Goal: Information Seeking & Learning: Learn about a topic

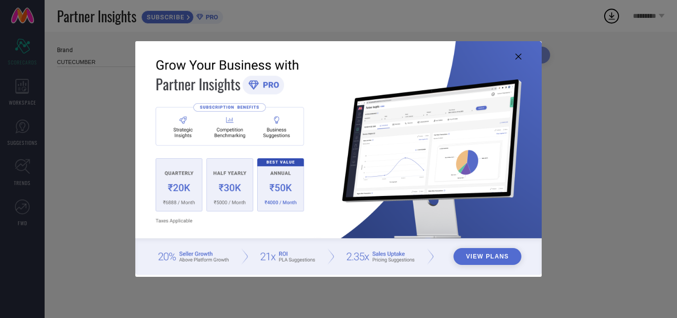
type input "All"
click at [519, 57] on icon at bounding box center [519, 57] width 6 height 6
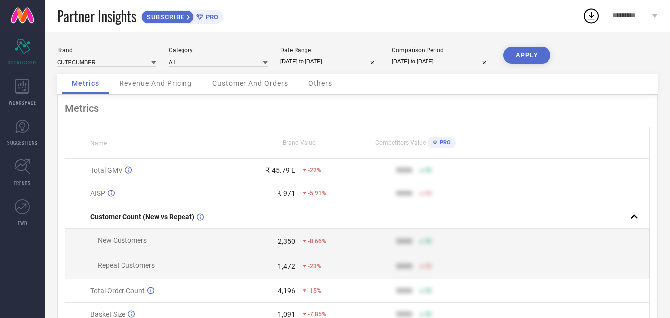
click at [310, 170] on span "-22%" at bounding box center [314, 170] width 13 height 7
click at [283, 170] on div "₹ 45.79 L" at bounding box center [280, 170] width 29 height 8
click at [263, 166] on td "₹ 45.79 L -22%" at bounding box center [299, 170] width 117 height 23
select select "7"
select select "2025"
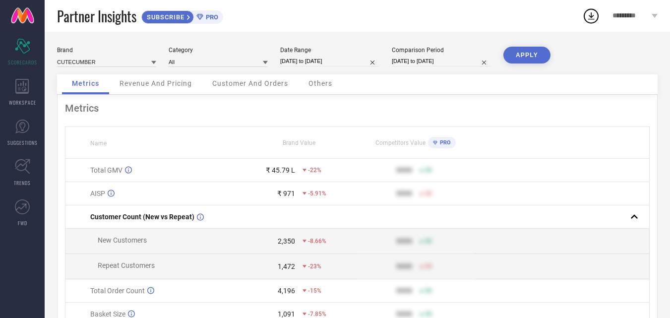
select select "8"
select select "2025"
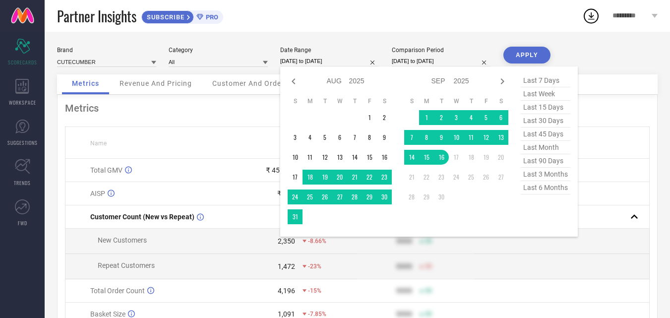
click at [291, 64] on input "[DATE] to [DATE]" at bounding box center [329, 61] width 99 height 10
click at [382, 177] on td "23" at bounding box center [384, 177] width 15 height 15
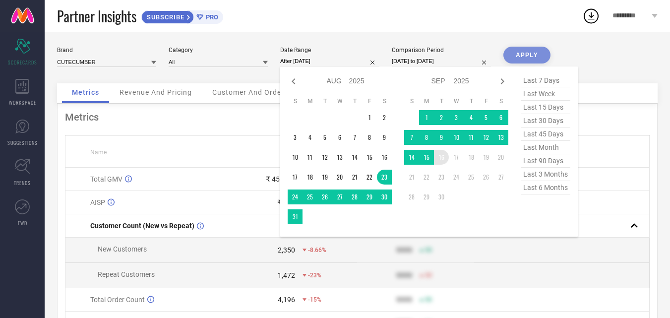
type input "[DATE] to [DATE]"
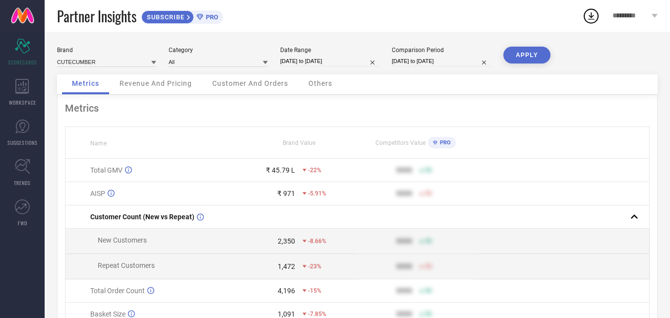
click at [530, 51] on button "APPLY" at bounding box center [526, 55] width 47 height 17
click at [289, 61] on input "[DATE] to [DATE]" at bounding box center [329, 61] width 99 height 10
select select "7"
select select "2025"
select select "8"
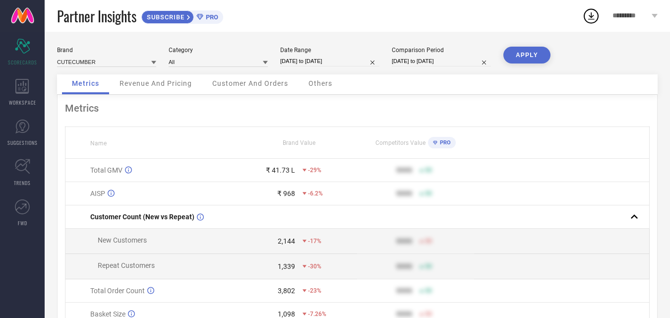
select select "2025"
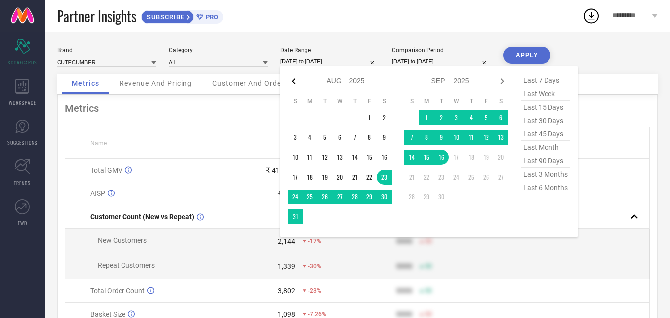
click at [294, 80] on icon at bounding box center [294, 81] width 12 height 12
select select "6"
select select "2025"
select select "7"
select select "2025"
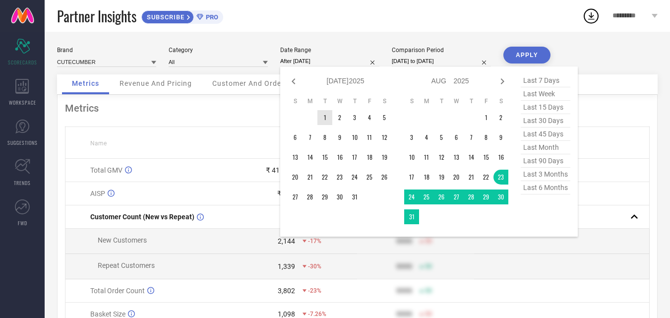
click at [327, 116] on td "1" at bounding box center [324, 117] width 15 height 15
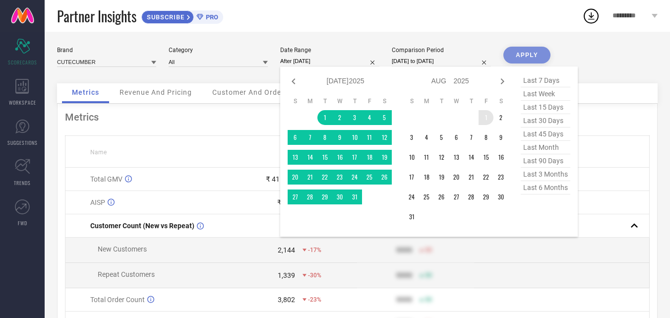
type input "[DATE] to [DATE]"
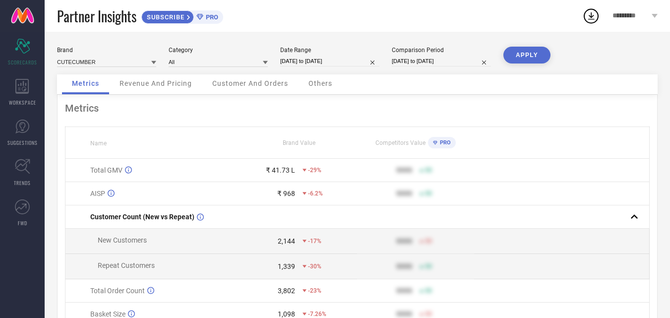
click at [530, 50] on button "APPLY" at bounding box center [526, 55] width 47 height 17
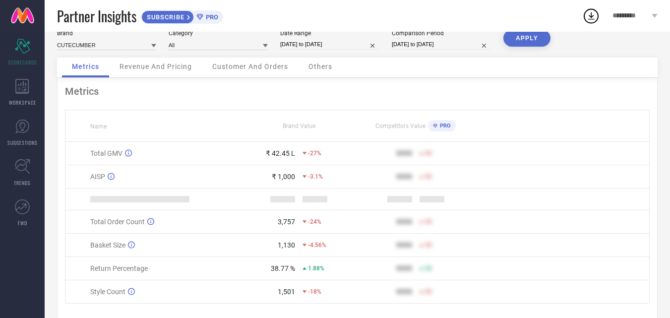
scroll to position [46, 0]
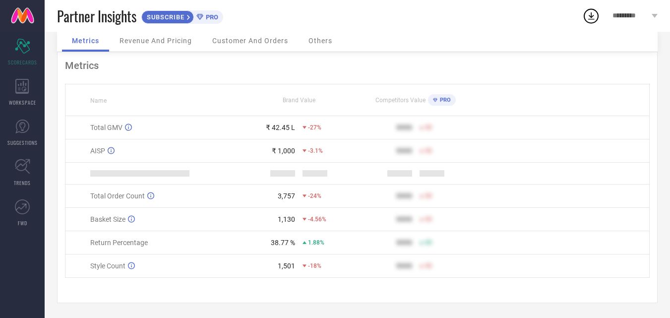
click at [449, 97] on span "PRO" at bounding box center [443, 100] width 13 height 6
click at [451, 98] on div "PRO" at bounding box center [442, 99] width 28 height 11
click at [441, 97] on span "PRO" at bounding box center [443, 100] width 13 height 6
click at [515, 111] on th at bounding box center [561, 100] width 175 height 32
click at [250, 37] on span "Customer And Orders" at bounding box center [250, 41] width 76 height 8
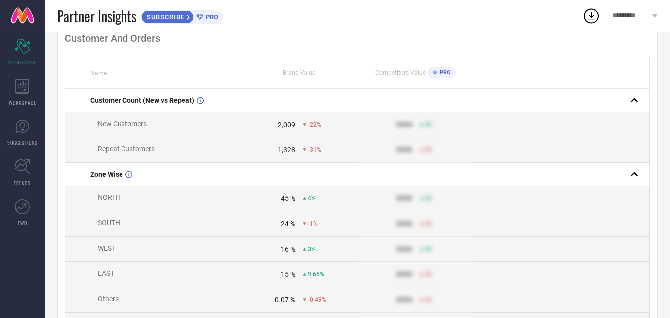
scroll to position [0, 0]
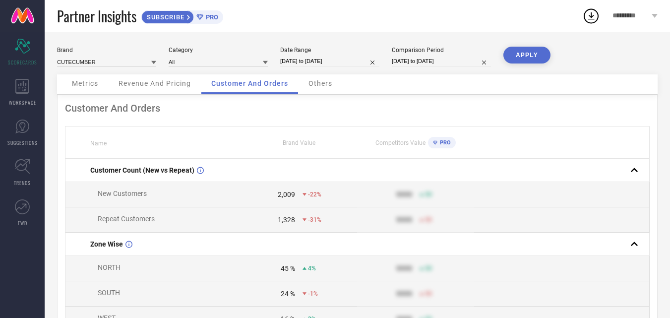
select select "6"
select select "2025"
select select "7"
select select "2025"
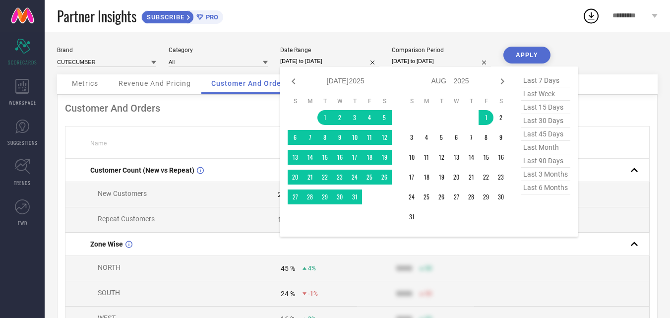
click at [288, 64] on input "[DATE] to [DATE]" at bounding box center [329, 61] width 99 height 10
click at [503, 81] on icon at bounding box center [502, 81] width 12 height 12
select select "7"
select select "2025"
select select "8"
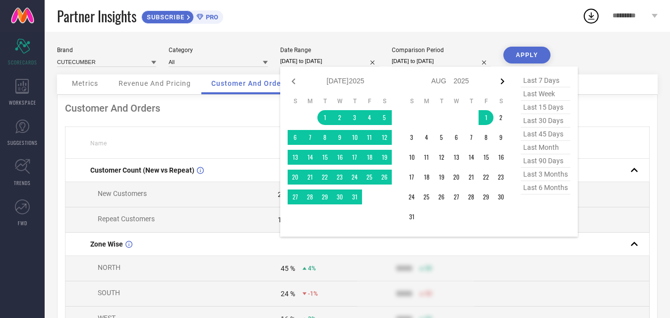
select select "2025"
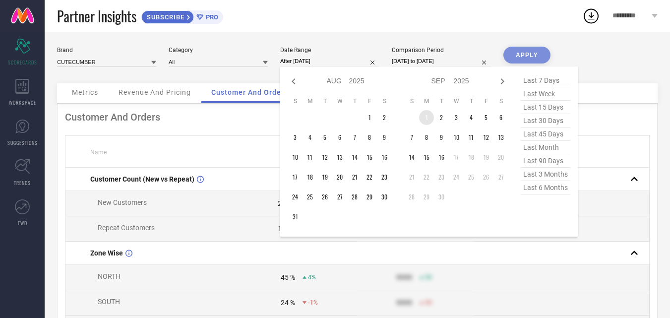
click at [428, 120] on td "1" at bounding box center [426, 117] width 15 height 15
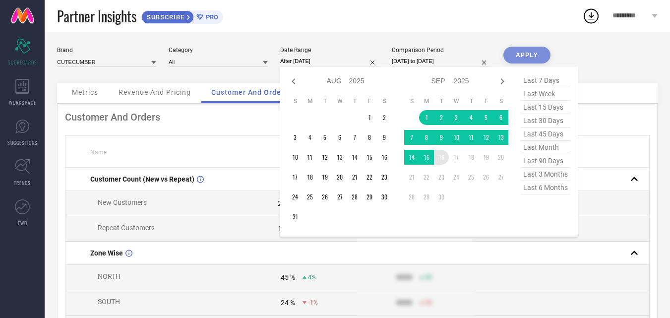
type input "[DATE] to [DATE]"
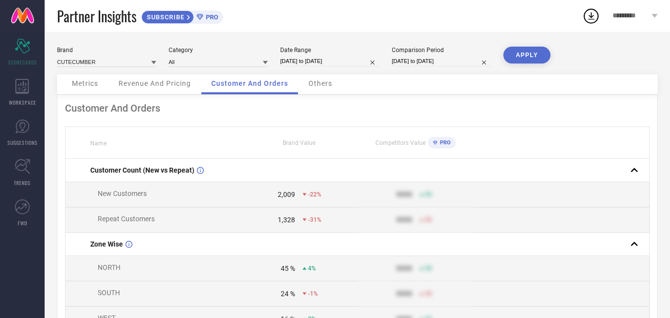
click at [530, 52] on button "APPLY" at bounding box center [526, 55] width 47 height 17
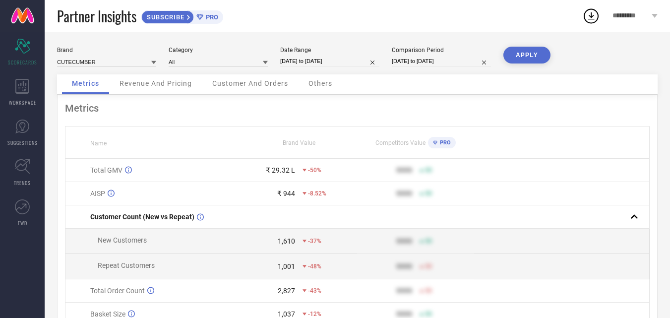
click at [300, 61] on input "[DATE] to [DATE]" at bounding box center [329, 61] width 99 height 10
select select "8"
select select "2025"
select select "9"
select select "2025"
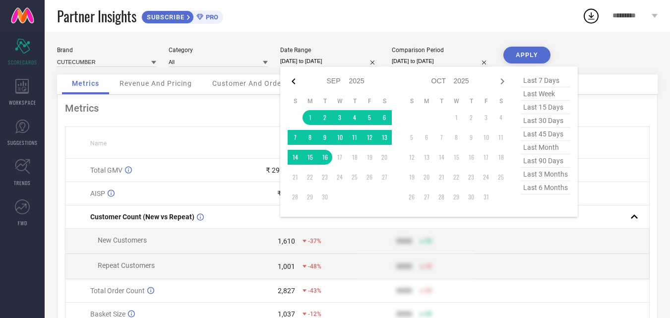
click at [294, 83] on icon at bounding box center [293, 81] width 3 height 6
select select "7"
select select "2025"
select select "8"
select select "2025"
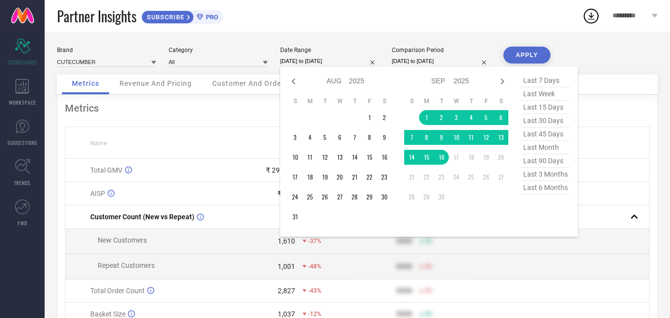
click at [659, 284] on div "Brand CUTECUMBER Category All Date Range [DATE] to [DATE] Jan Feb Mar Apr May J…" at bounding box center [357, 222] width 625 height 381
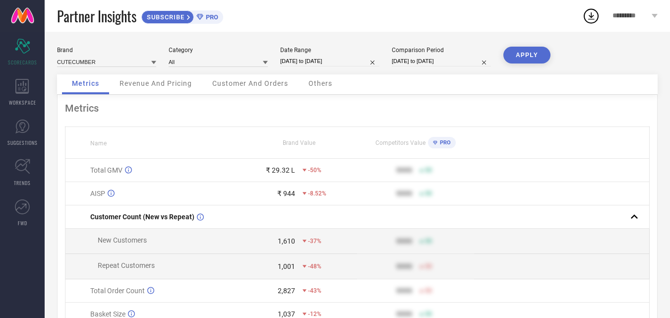
click at [242, 88] on div "Customer And Orders" at bounding box center [250, 84] width 96 height 20
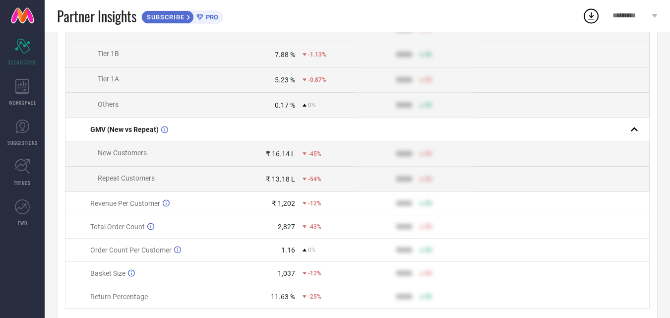
scroll to position [483, 0]
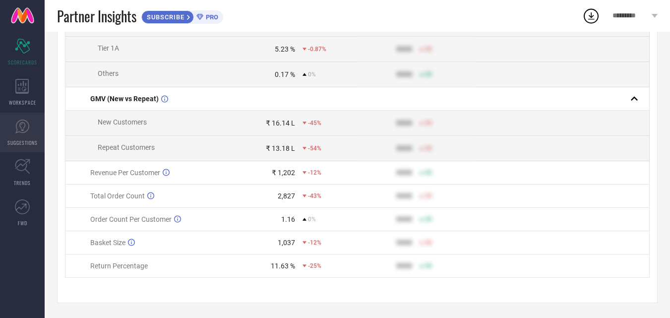
click at [19, 123] on icon at bounding box center [22, 126] width 15 height 15
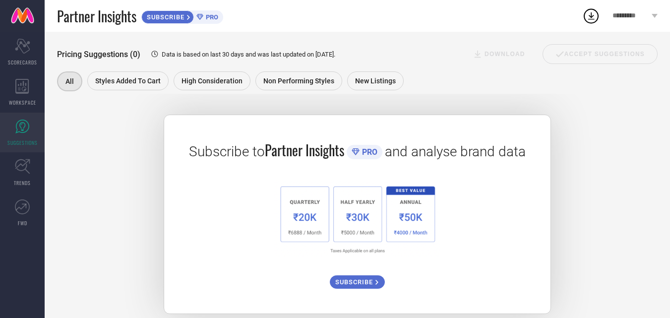
scroll to position [149, 0]
click at [21, 169] on icon at bounding box center [22, 166] width 15 height 15
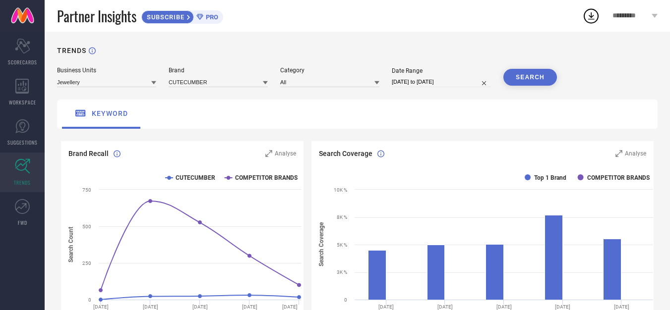
select select "7"
select select "2025"
select select "8"
select select "2025"
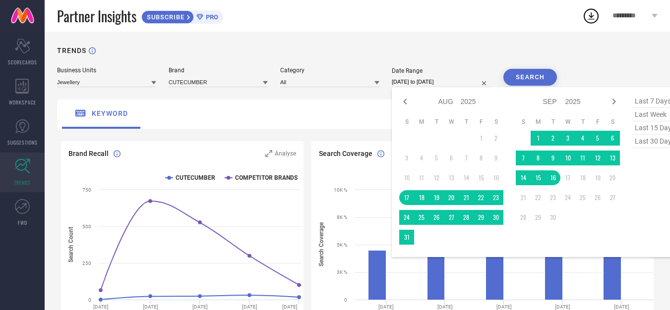
click at [406, 81] on input "[DATE] to [DATE]" at bounding box center [441, 82] width 99 height 10
click at [406, 104] on icon at bounding box center [404, 102] width 3 height 6
select select "6"
select select "2025"
select select "7"
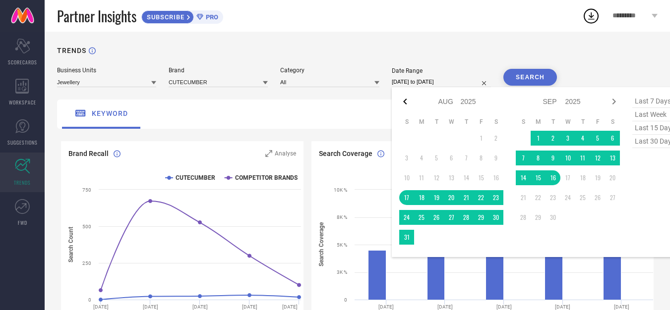
select select "2025"
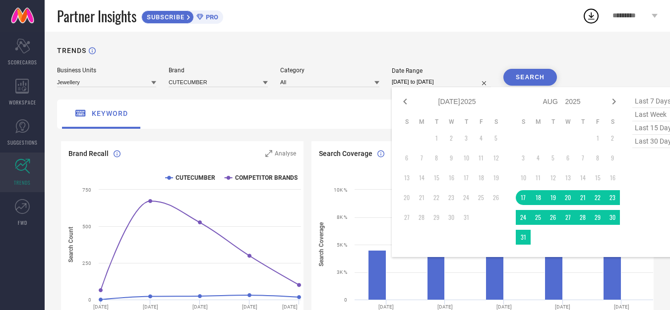
click at [434, 139] on td "1" at bounding box center [436, 138] width 15 height 15
type input "After [DATE]"
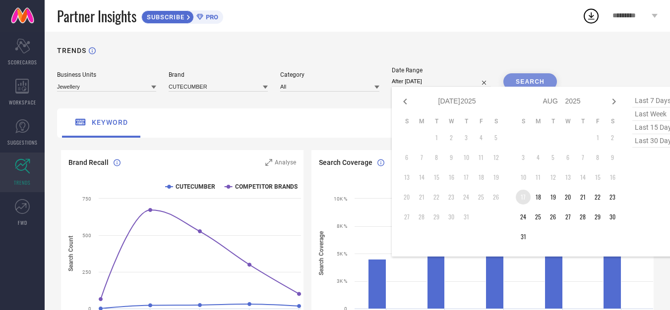
click at [527, 200] on td "17" at bounding box center [523, 197] width 15 height 15
click at [616, 104] on icon at bounding box center [614, 102] width 12 height 12
select select "7"
select select "2025"
select select "8"
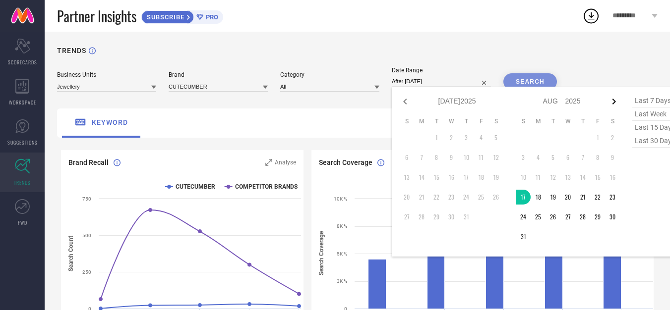
select select "2025"
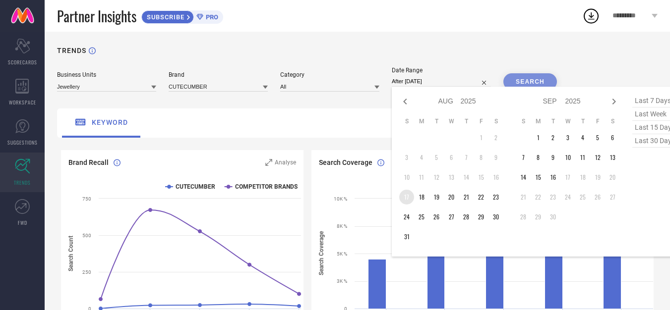
type input "[DATE] to [DATE]"
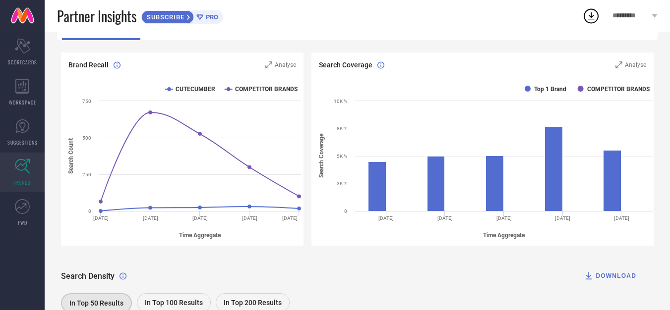
scroll to position [99, 0]
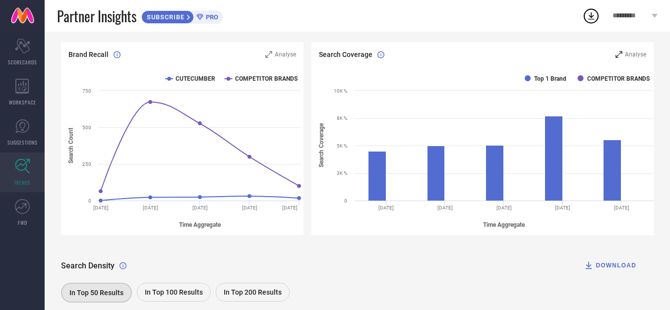
click at [636, 56] on span "Analyse" at bounding box center [635, 54] width 21 height 7
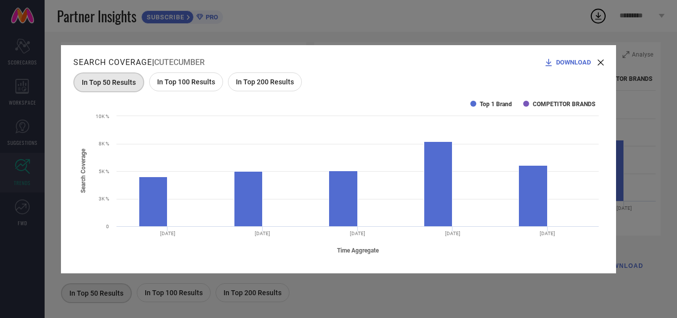
click at [604, 61] on div "Search Coverage | CUTECUMBER DOWNLOAD In Top 50 Results In Top 100 Results In T…" at bounding box center [338, 159] width 555 height 228
click at [600, 62] on icon at bounding box center [601, 63] width 6 height 6
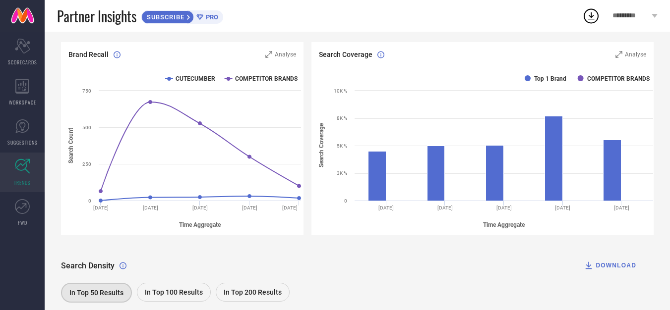
click at [167, 295] on span "In Top 100 Results" at bounding box center [174, 293] width 58 height 8
click at [166, 295] on span "In Top 100 Results" at bounding box center [173, 293] width 58 height 8
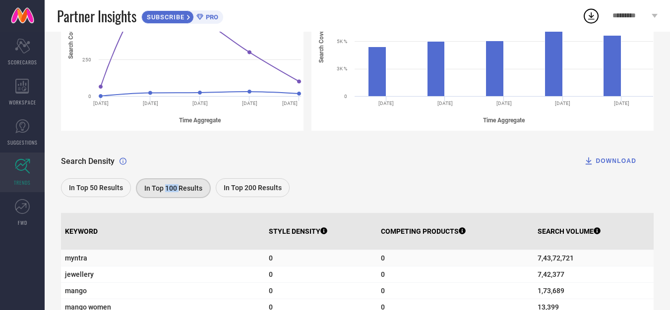
scroll to position [0, 0]
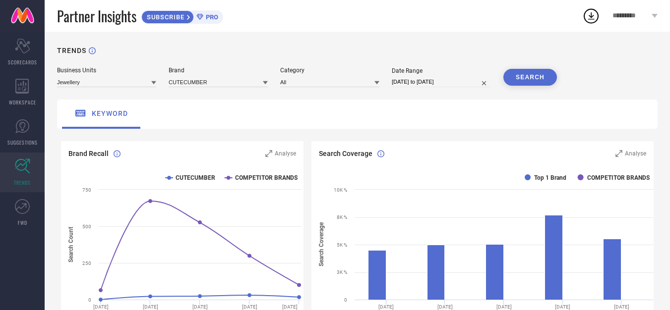
click at [153, 84] on icon at bounding box center [153, 82] width 5 height 3
click at [135, 108] on div "Kids Wear" at bounding box center [106, 112] width 99 height 17
click at [266, 83] on icon at bounding box center [265, 82] width 5 height 3
click at [264, 91] on div "CUTECUMBER" at bounding box center [218, 95] width 99 height 17
click at [377, 83] on icon at bounding box center [376, 82] width 5 height 3
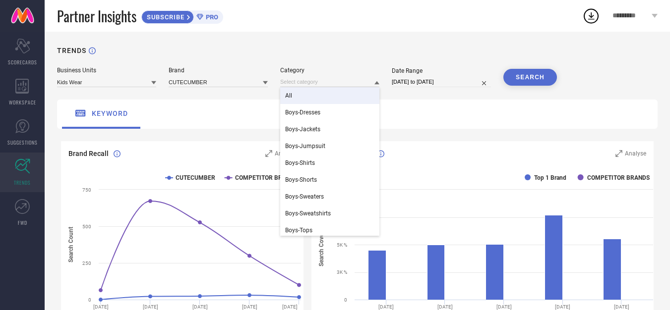
click at [296, 95] on div "All" at bounding box center [329, 95] width 99 height 17
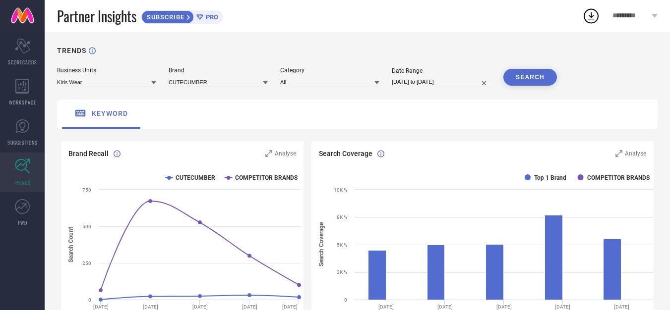
click at [521, 81] on button "SEARCH" at bounding box center [530, 77] width 54 height 17
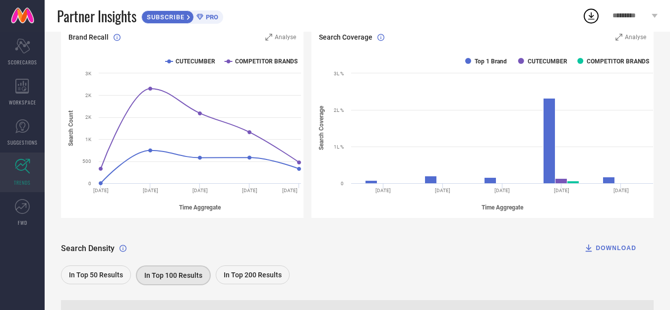
scroll to position [99, 0]
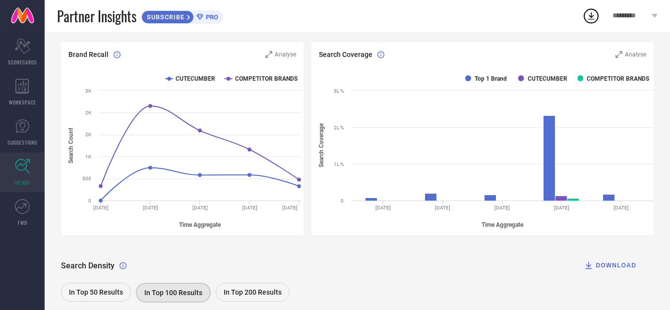
click at [96, 292] on span "In Top 50 Results" at bounding box center [96, 293] width 54 height 8
click at [161, 295] on span "In Top 100 Results" at bounding box center [174, 293] width 58 height 8
click at [288, 54] on span "Analyse" at bounding box center [285, 54] width 21 height 7
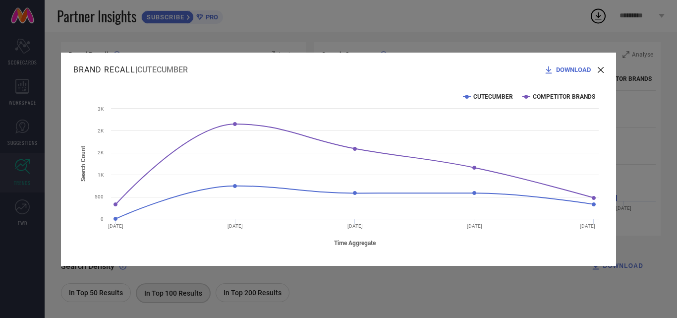
click at [602, 70] on icon at bounding box center [601, 70] width 6 height 6
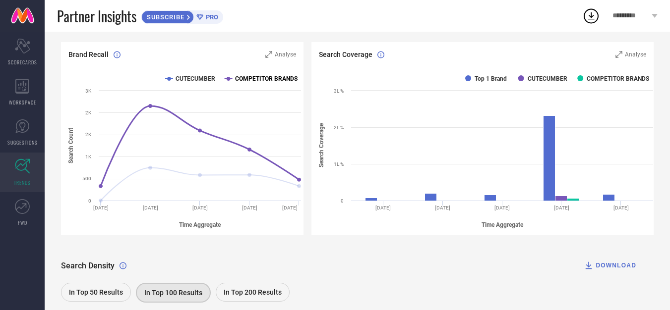
click at [273, 78] on text "COMPETITOR BRANDS" at bounding box center [266, 78] width 62 height 7
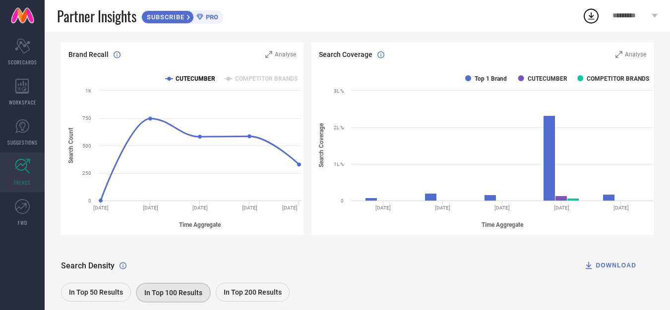
click at [191, 77] on text "CUTECUMBER" at bounding box center [196, 78] width 40 height 7
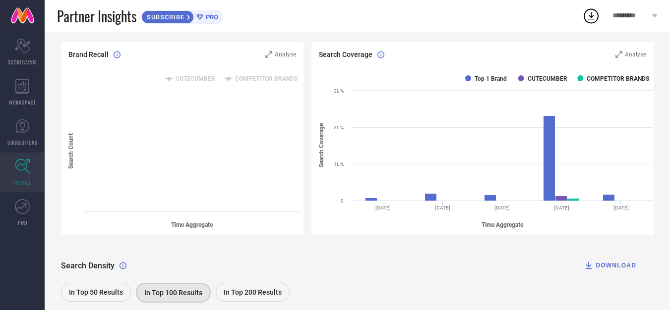
click at [192, 77] on text "CUTECUMBER" at bounding box center [196, 78] width 40 height 7
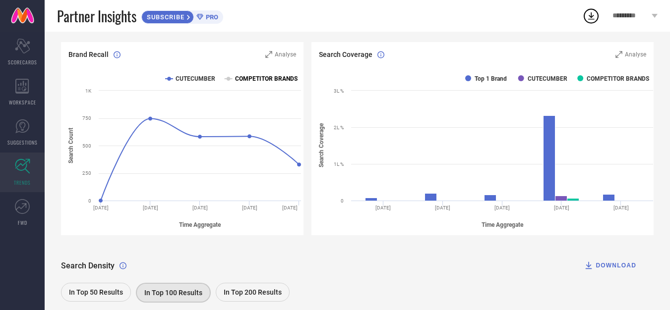
click at [230, 80] on icon at bounding box center [229, 79] width 4 height 4
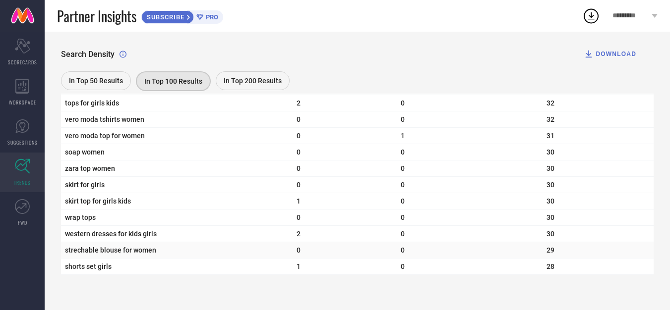
scroll to position [3553, 0]
click at [20, 206] on icon at bounding box center [22, 206] width 15 height 15
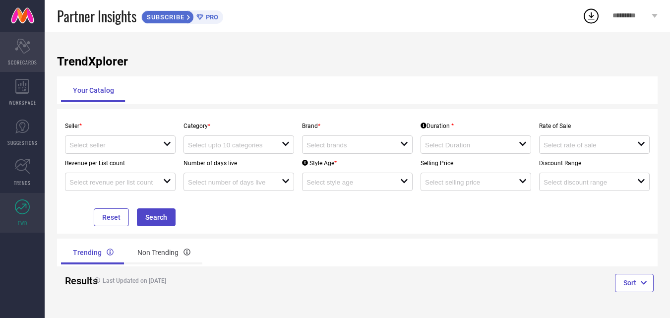
click at [23, 49] on icon "Scorecard" at bounding box center [22, 46] width 15 height 15
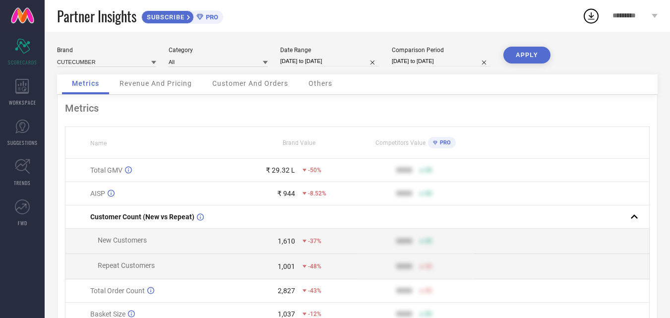
click at [203, 15] on icon at bounding box center [199, 17] width 6 height 6
click at [21, 86] on icon at bounding box center [22, 86] width 14 height 15
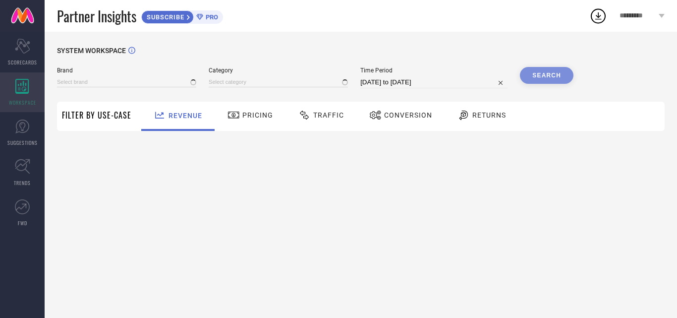
type input "CUTECUMBER"
type input "All"
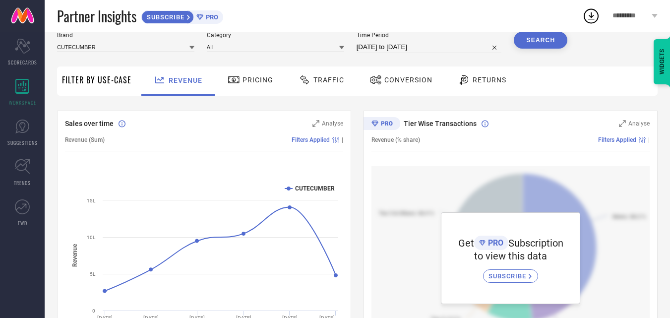
scroll to position [149, 0]
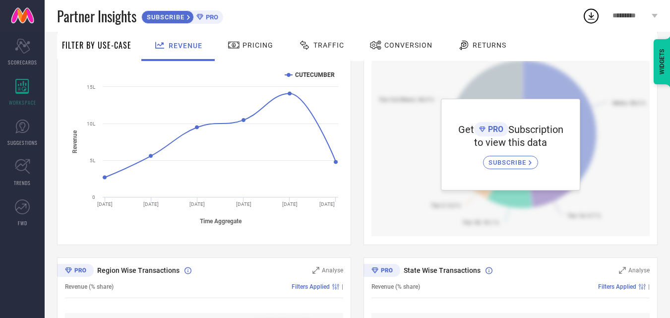
click at [318, 43] on span "Traffic" at bounding box center [328, 45] width 31 height 8
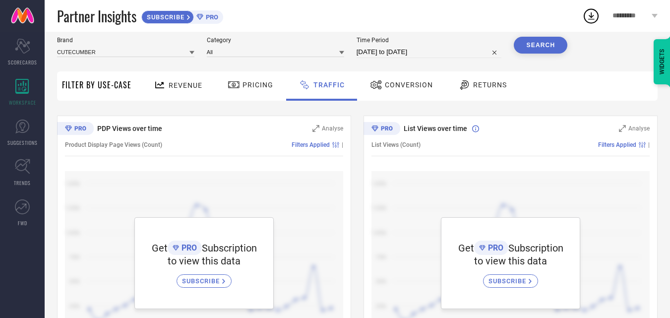
scroll to position [91, 0]
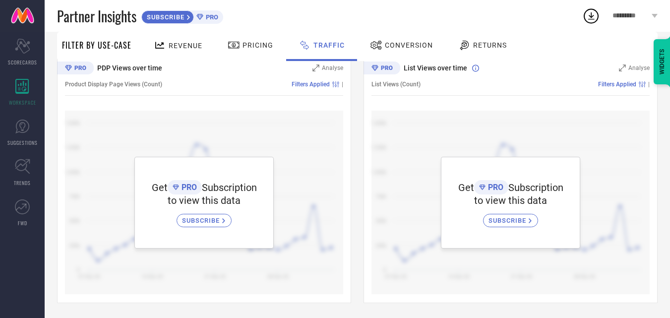
click at [397, 45] on span "Conversion" at bounding box center [409, 45] width 48 height 8
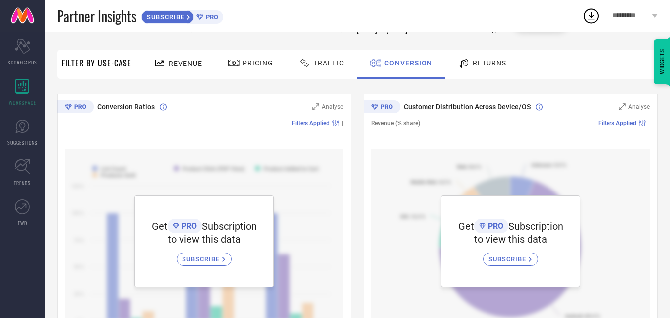
scroll to position [0, 0]
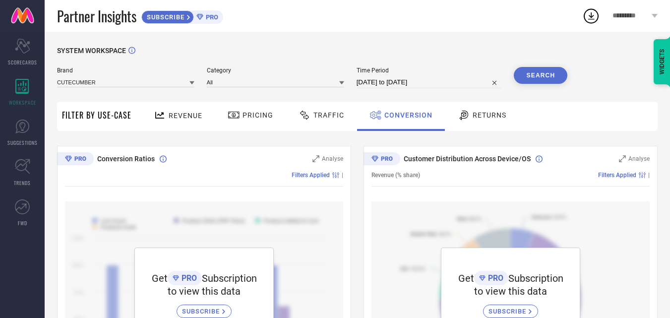
click at [473, 116] on span "Returns" at bounding box center [490, 115] width 34 height 8
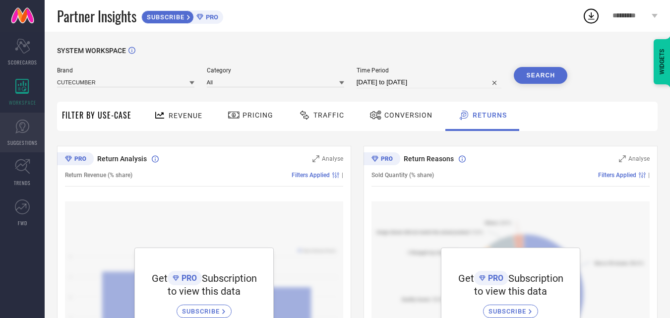
click at [22, 133] on icon at bounding box center [22, 126] width 15 height 15
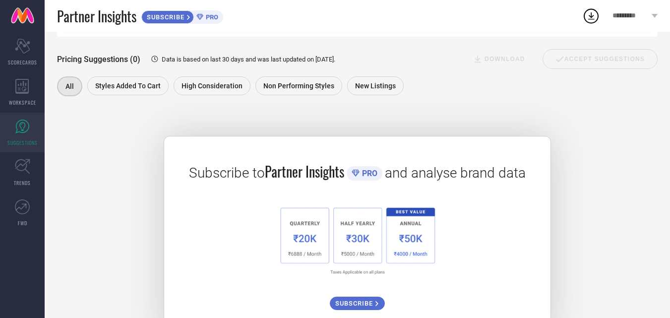
scroll to position [149, 0]
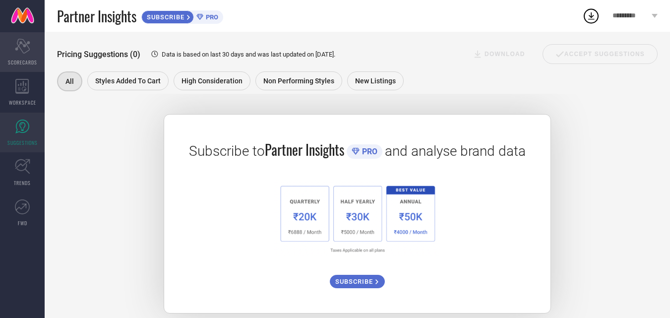
click at [29, 50] on icon "Scorecard" at bounding box center [22, 46] width 15 height 15
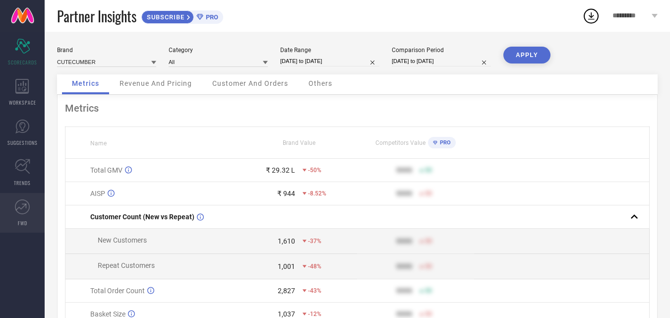
click at [19, 207] on icon at bounding box center [21, 206] width 11 height 7
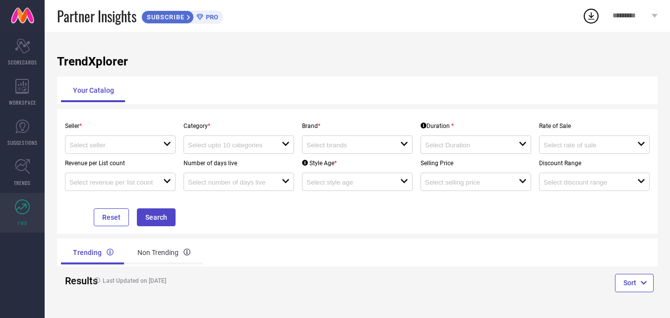
scroll to position [0, 0]
click at [264, 227] on div "Seller * open Category * open Brand * open Duration * open Rate of Sale open Re…" at bounding box center [357, 171] width 601 height 124
